Goal: Book appointment/travel/reservation

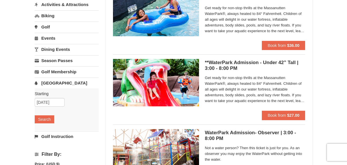
scroll to position [73, 0]
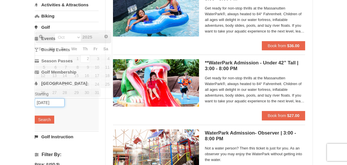
click at [38, 103] on input "10/02/2025" at bounding box center [50, 102] width 30 height 9
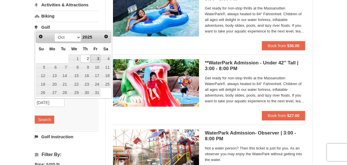
click at [94, 59] on link "3" at bounding box center [96, 59] width 10 height 8
type input "10/03/2025"
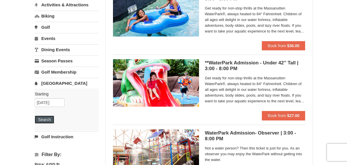
click at [51, 115] on button "Search" at bounding box center [45, 119] width 20 height 8
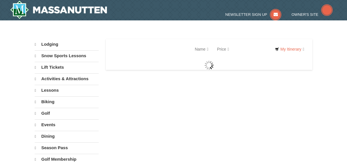
select select "9"
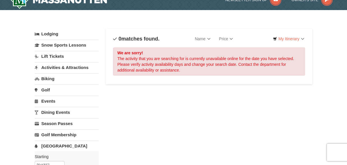
scroll to position [92, 0]
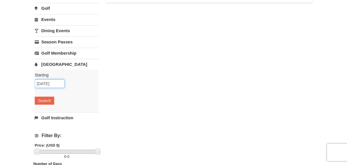
click at [58, 85] on input "[DATE]" at bounding box center [50, 83] width 30 height 9
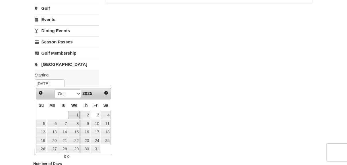
click at [75, 113] on link "1" at bounding box center [74, 115] width 11 height 8
type input "10/01/2025"
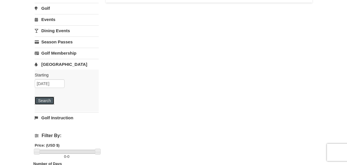
click at [43, 96] on button "Search" at bounding box center [45, 100] width 20 height 8
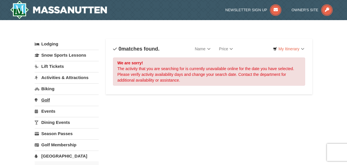
scroll to position [95, 0]
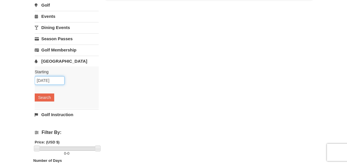
click at [44, 80] on input "10/01/2025" at bounding box center [50, 80] width 30 height 9
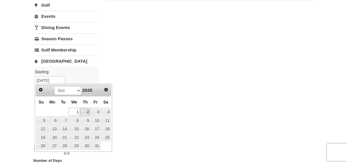
click at [85, 111] on link "2" at bounding box center [85, 112] width 10 height 8
type input "[DATE]"
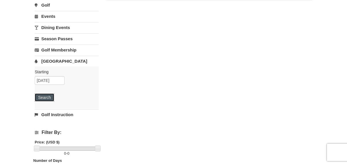
click at [38, 97] on button "Search" at bounding box center [45, 97] width 20 height 8
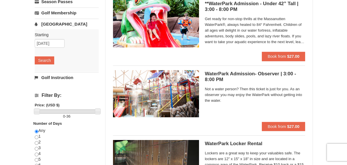
scroll to position [132, 0]
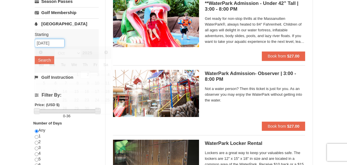
click at [52, 44] on input "[DATE]" at bounding box center [50, 43] width 30 height 9
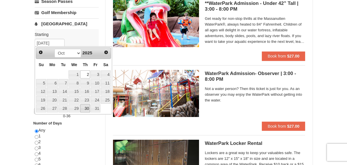
click at [84, 107] on link "30" at bounding box center [85, 108] width 10 height 8
type input "[DATE]"
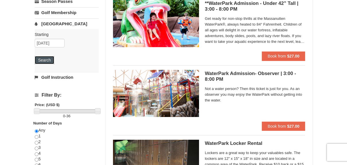
click at [47, 61] on button "Search" at bounding box center [45, 60] width 20 height 8
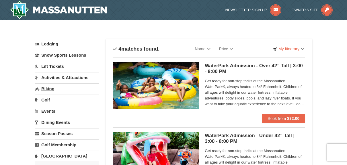
scroll to position [89, 0]
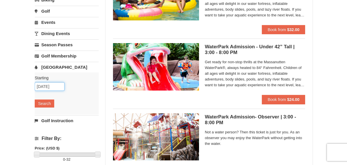
click at [55, 87] on input "10/30/2025" at bounding box center [50, 86] width 30 height 9
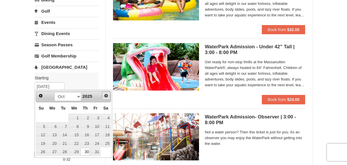
click at [104, 94] on link "Next" at bounding box center [106, 95] width 9 height 9
click at [78, 148] on link "26" at bounding box center [74, 152] width 11 height 8
type input "[DATE]"
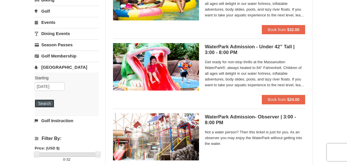
click at [50, 106] on button "Search" at bounding box center [45, 103] width 20 height 8
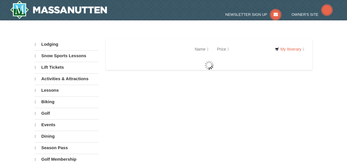
select select "9"
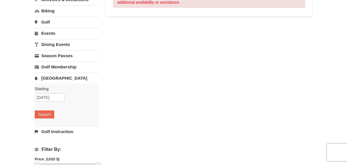
scroll to position [78, 0]
click at [56, 79] on link "[GEOGRAPHIC_DATA]" at bounding box center [67, 77] width 64 height 11
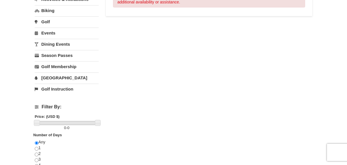
click at [56, 79] on link "[GEOGRAPHIC_DATA]" at bounding box center [67, 77] width 64 height 11
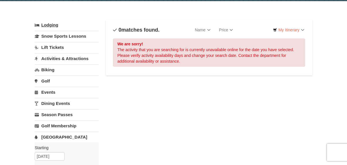
scroll to position [0, 0]
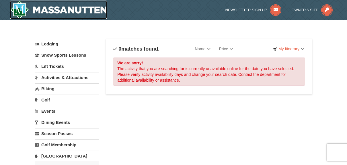
click at [31, 10] on img at bounding box center [58, 10] width 97 height 18
